Goal: Use online tool/utility: Utilize a website feature to perform a specific function

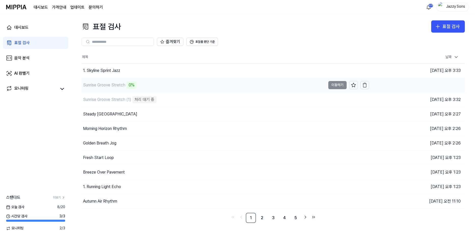
click at [100, 87] on div "Sunrise Groove Stretch" at bounding box center [104, 85] width 42 height 6
click at [448, 28] on div "표절 검사" at bounding box center [451, 26] width 17 height 7
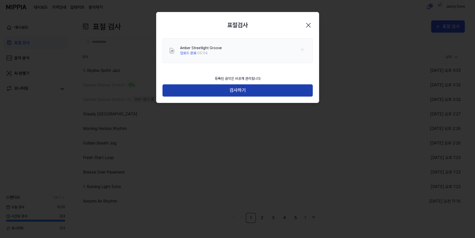
click at [213, 89] on button "검사하기" at bounding box center [238, 90] width 150 height 12
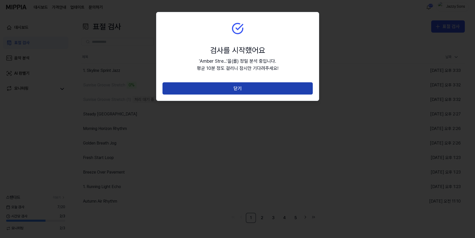
click at [240, 85] on button "닫기" at bounding box center [238, 88] width 150 height 12
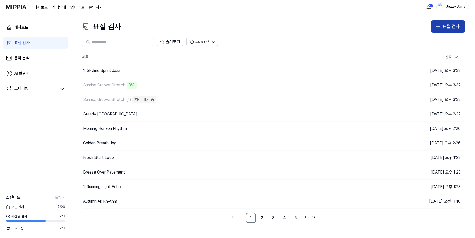
click at [445, 30] on div "표절 검사" at bounding box center [451, 26] width 17 height 7
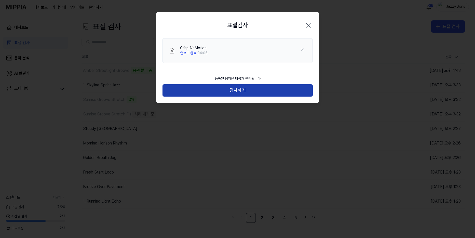
click at [243, 86] on button "검사하기" at bounding box center [238, 90] width 150 height 12
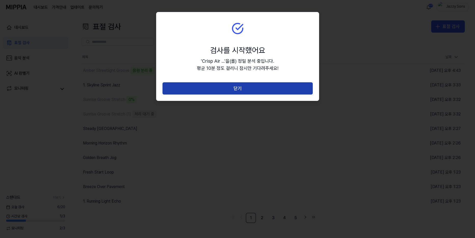
click at [246, 88] on button "닫기" at bounding box center [238, 88] width 150 height 12
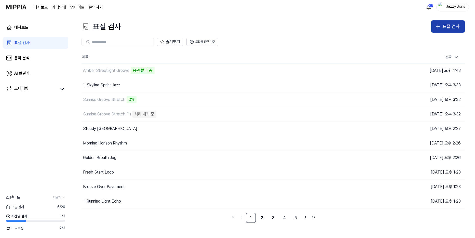
click at [445, 25] on div "표절 검사" at bounding box center [451, 26] width 17 height 7
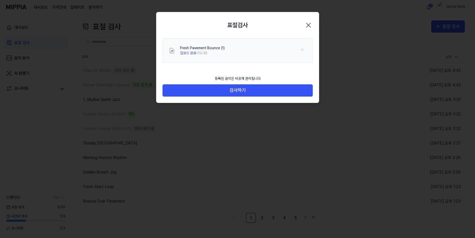
click at [216, 84] on div "등록된 음악은 비공개 관리됩니다" at bounding box center [238, 78] width 52 height 11
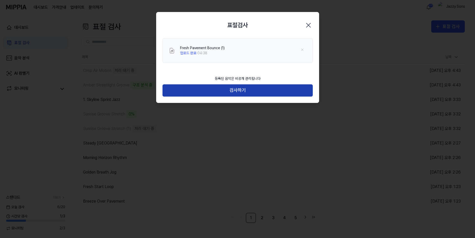
click at [221, 87] on button "검사하기" at bounding box center [238, 90] width 150 height 12
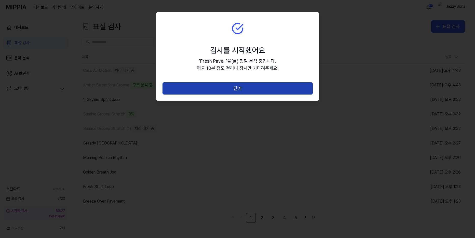
click at [239, 83] on button "닫기" at bounding box center [238, 88] width 150 height 12
